Goal: Transaction & Acquisition: Book appointment/travel/reservation

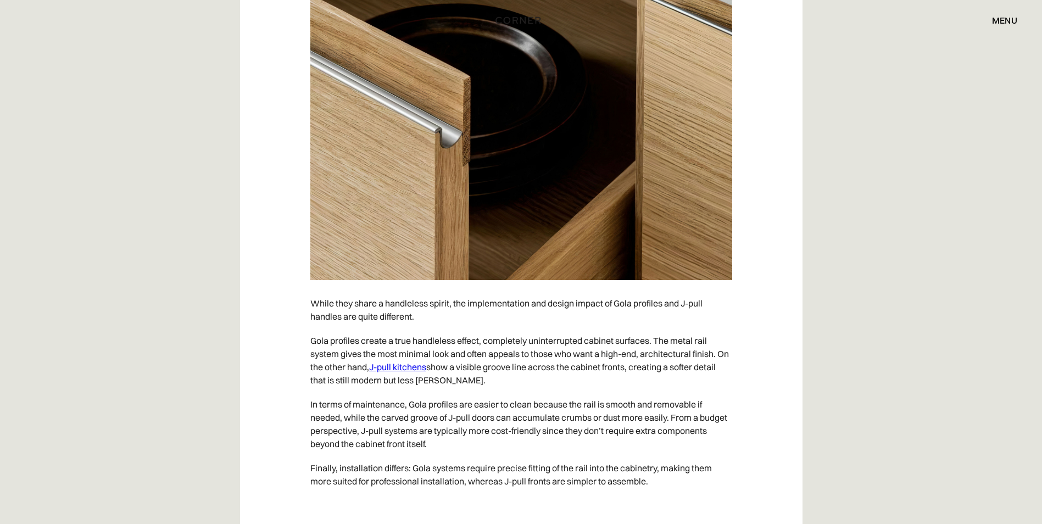
scroll to position [2637, 0]
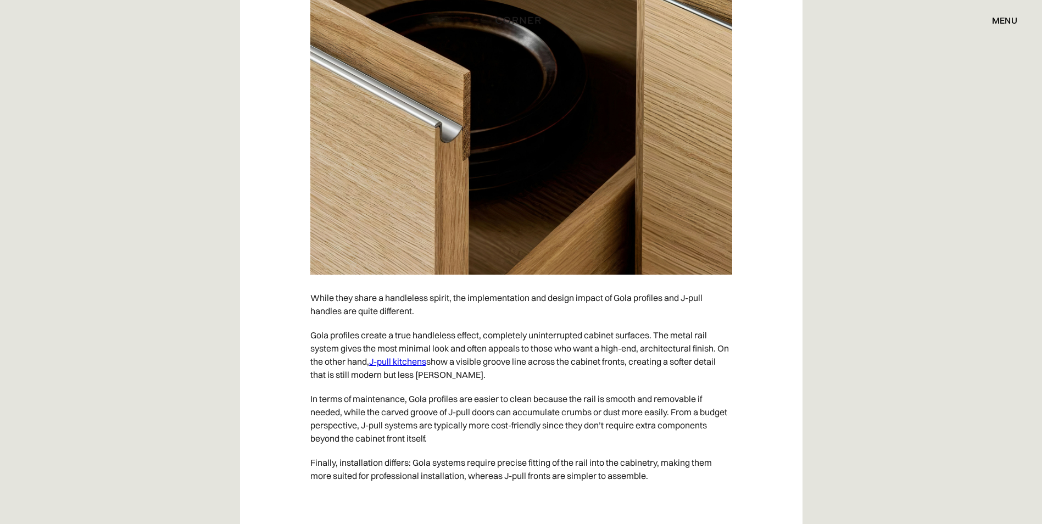
drag, startPoint x: 491, startPoint y: 211, endPoint x: 464, endPoint y: 183, distance: 38.1
click at [464, 183] on img at bounding box center [521, 126] width 422 height 297
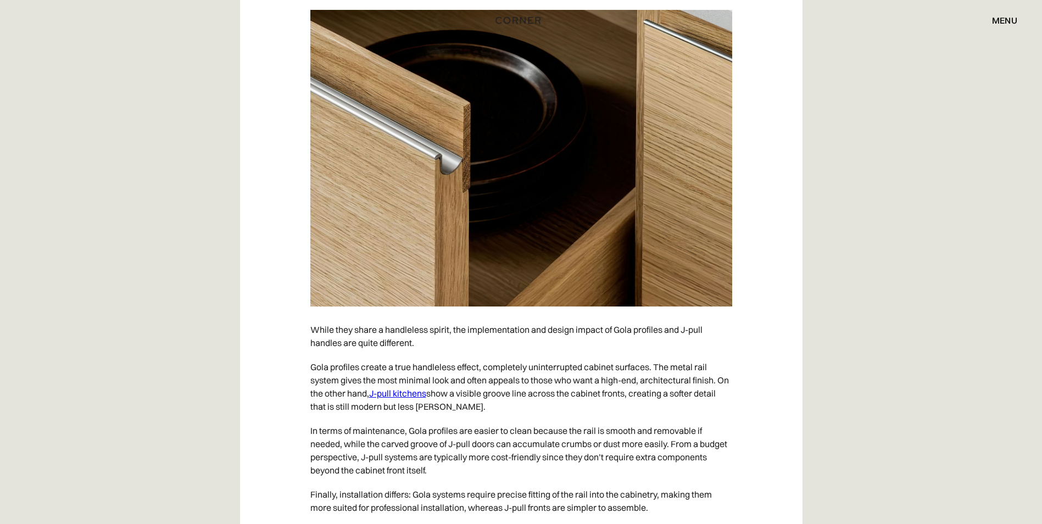
scroll to position [2582, 0]
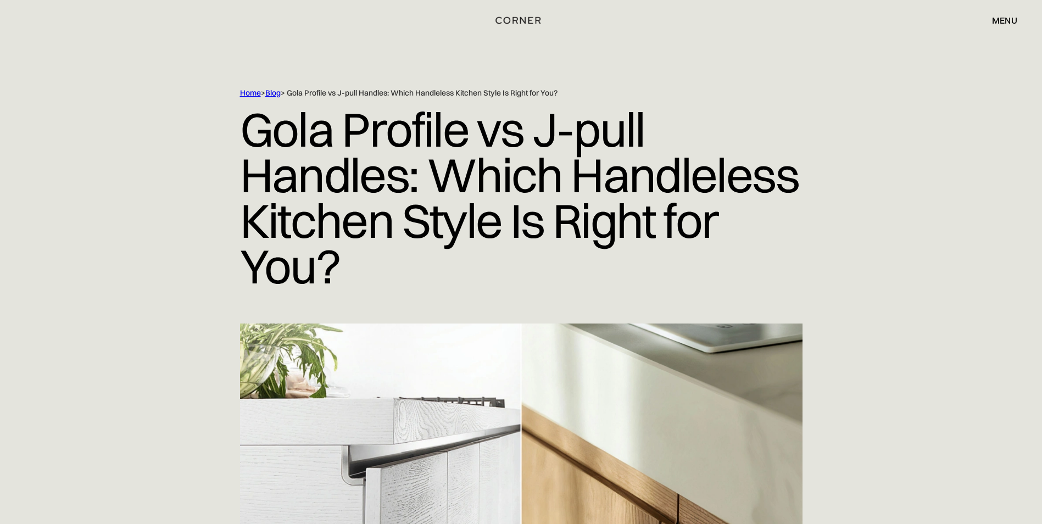
click at [1007, 21] on div "menu" at bounding box center [1004, 20] width 25 height 9
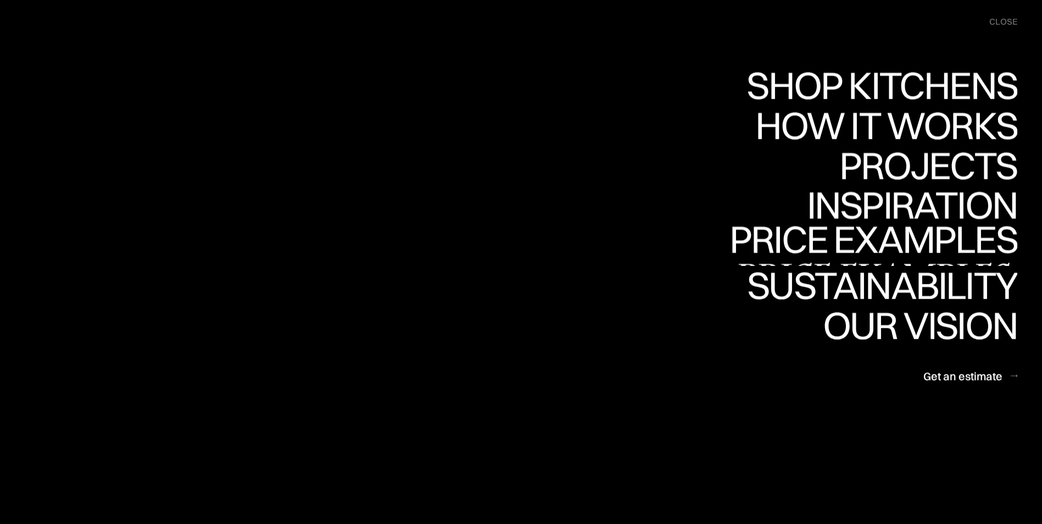
scroll to position [275, 0]
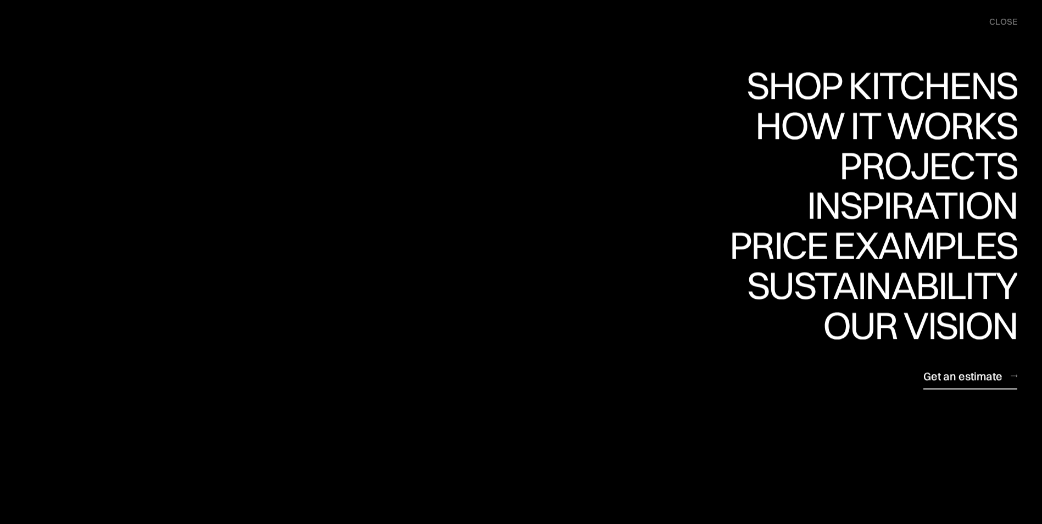
click at [955, 376] on div "Get an estimate" at bounding box center [962, 376] width 79 height 15
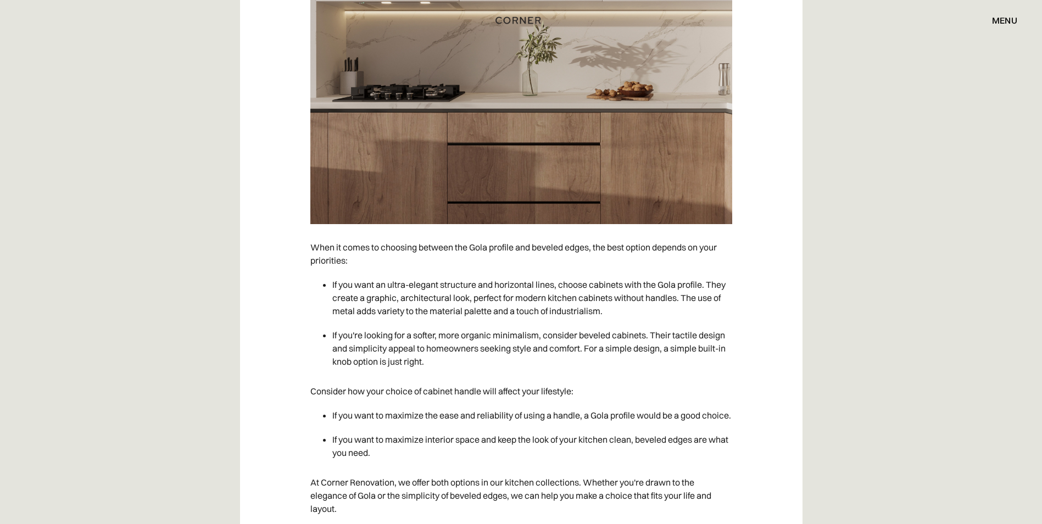
scroll to position [3846, 0]
